Goal: Submit feedback/report problem

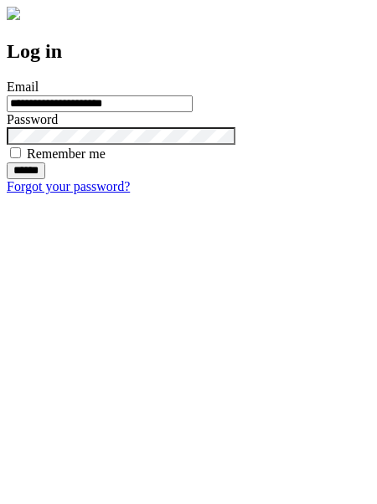
click at [45, 179] on input "******" at bounding box center [26, 170] width 39 height 17
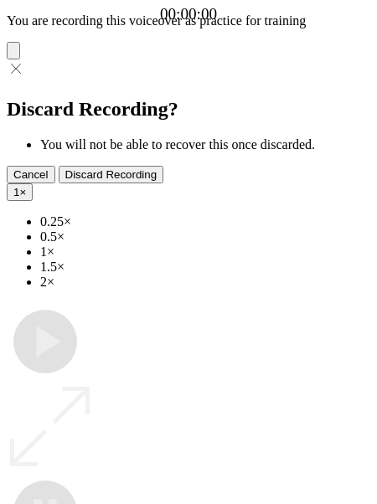
type input "**********"
